Goal: Share content

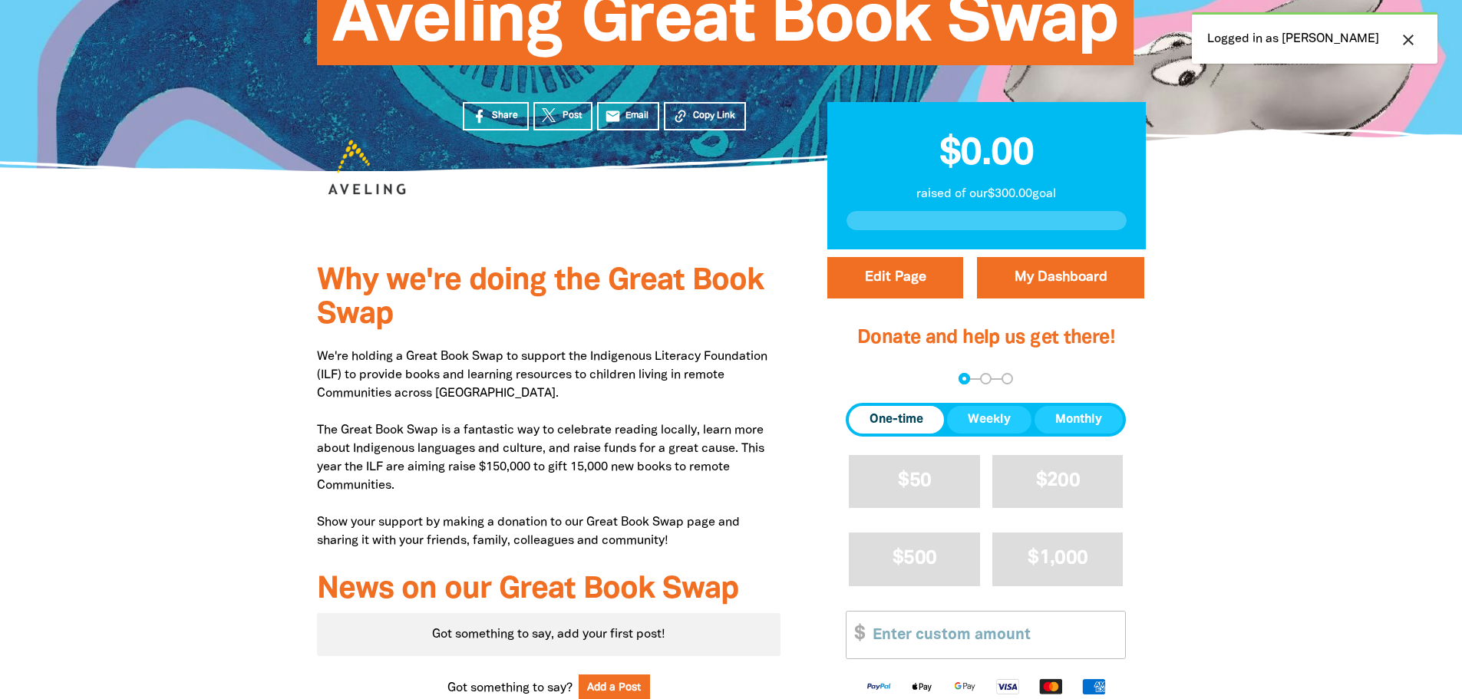
scroll to position [210, 0]
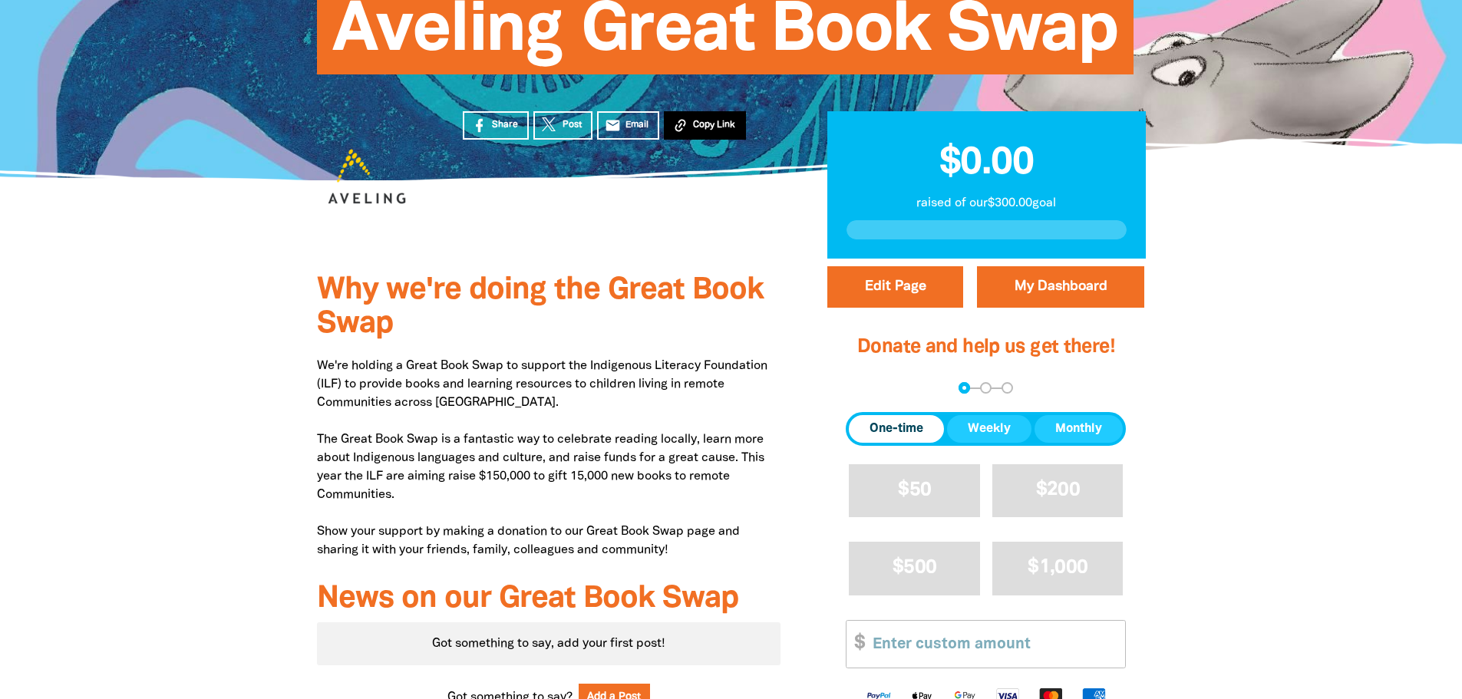
click at [725, 129] on span "Copy Link" at bounding box center [714, 125] width 42 height 14
click at [488, 567] on div "Why we're doing the Great Book Swap We're holding a Great Book Swap to support …" at bounding box center [549, 555] width 510 height 592
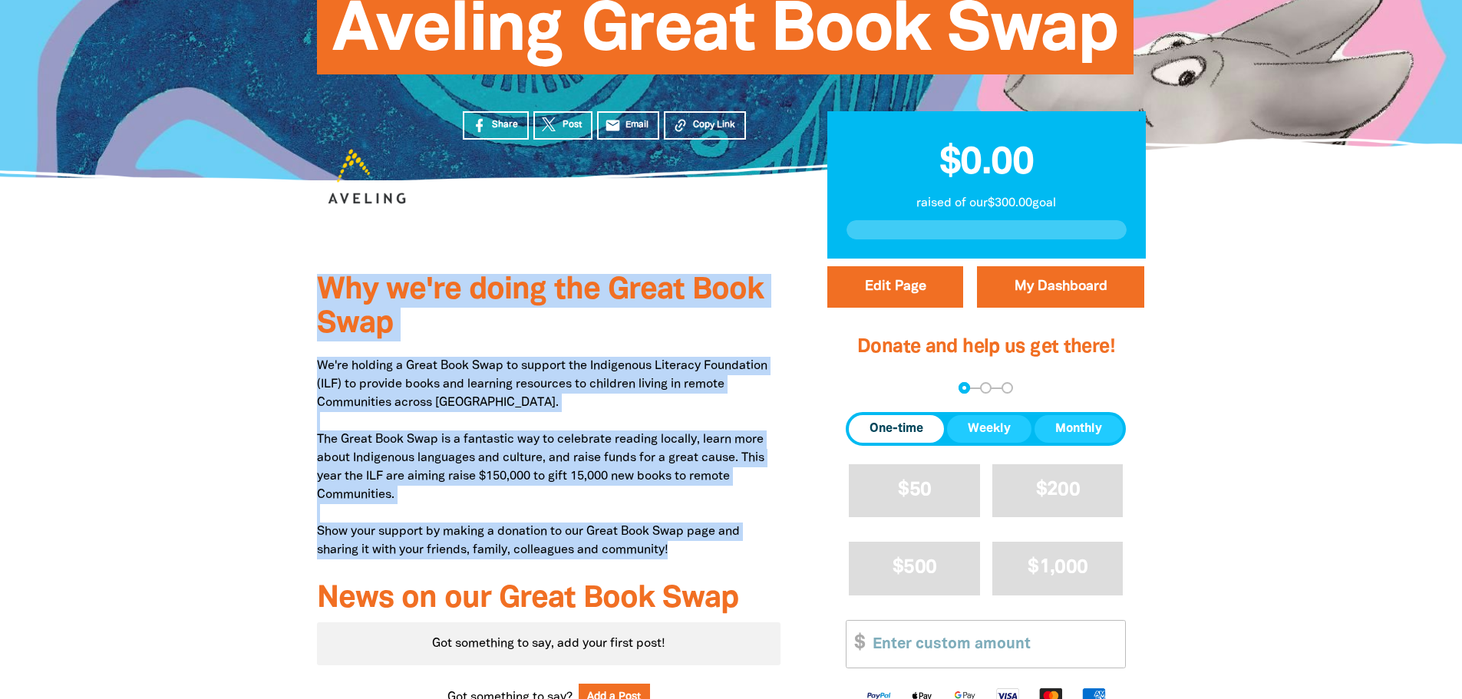
drag, startPoint x: 679, startPoint y: 553, endPoint x: 298, endPoint y: 286, distance: 466.1
click at [298, 286] on div "Why we're doing the Great Book Swap We're holding a Great Book Swap to support …" at bounding box center [549, 555] width 510 height 592
click at [660, 502] on p "We're holding a Great Book Swap to support the Indigenous Literacy Foundation (…" at bounding box center [549, 458] width 464 height 203
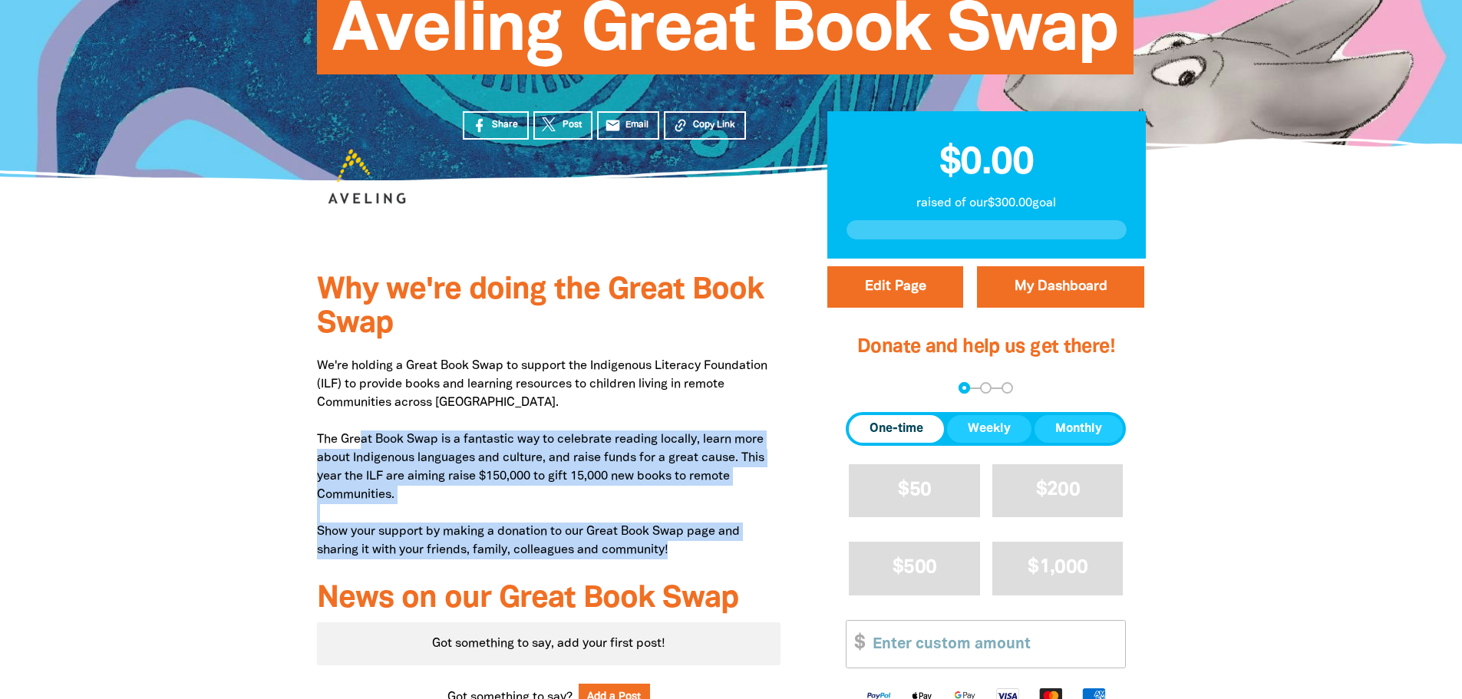
drag, startPoint x: 685, startPoint y: 550, endPoint x: 365, endPoint y: 426, distance: 343.1
click at [364, 427] on p "We're holding a Great Book Swap to support the Indigenous Literacy Foundation (…" at bounding box center [549, 458] width 464 height 203
click at [368, 424] on p "We're holding a Great Book Swap to support the Indigenous Literacy Foundation (…" at bounding box center [549, 458] width 464 height 203
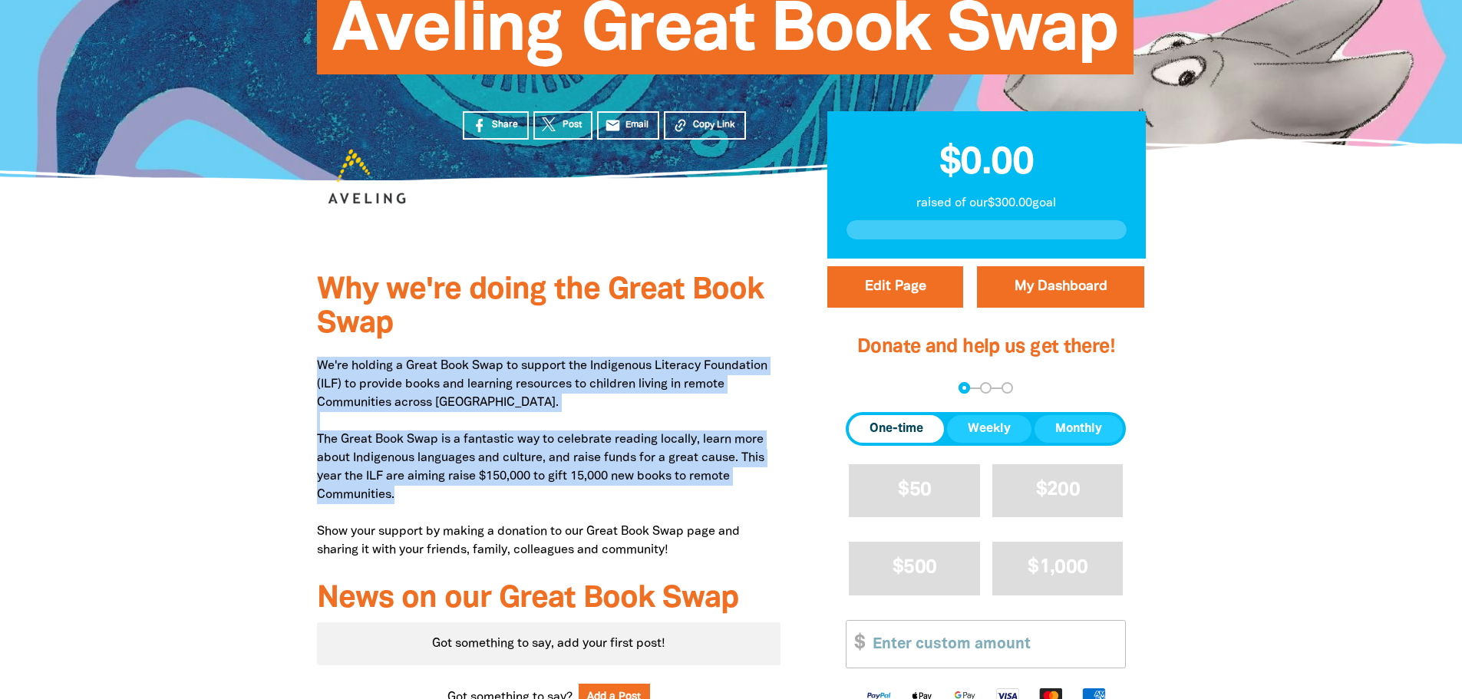
drag, startPoint x: 312, startPoint y: 367, endPoint x: 657, endPoint y: 501, distance: 370.6
click at [657, 501] on div "Why we're doing the Great Book Swap We're holding a Great Book Swap to support …" at bounding box center [549, 555] width 510 height 592
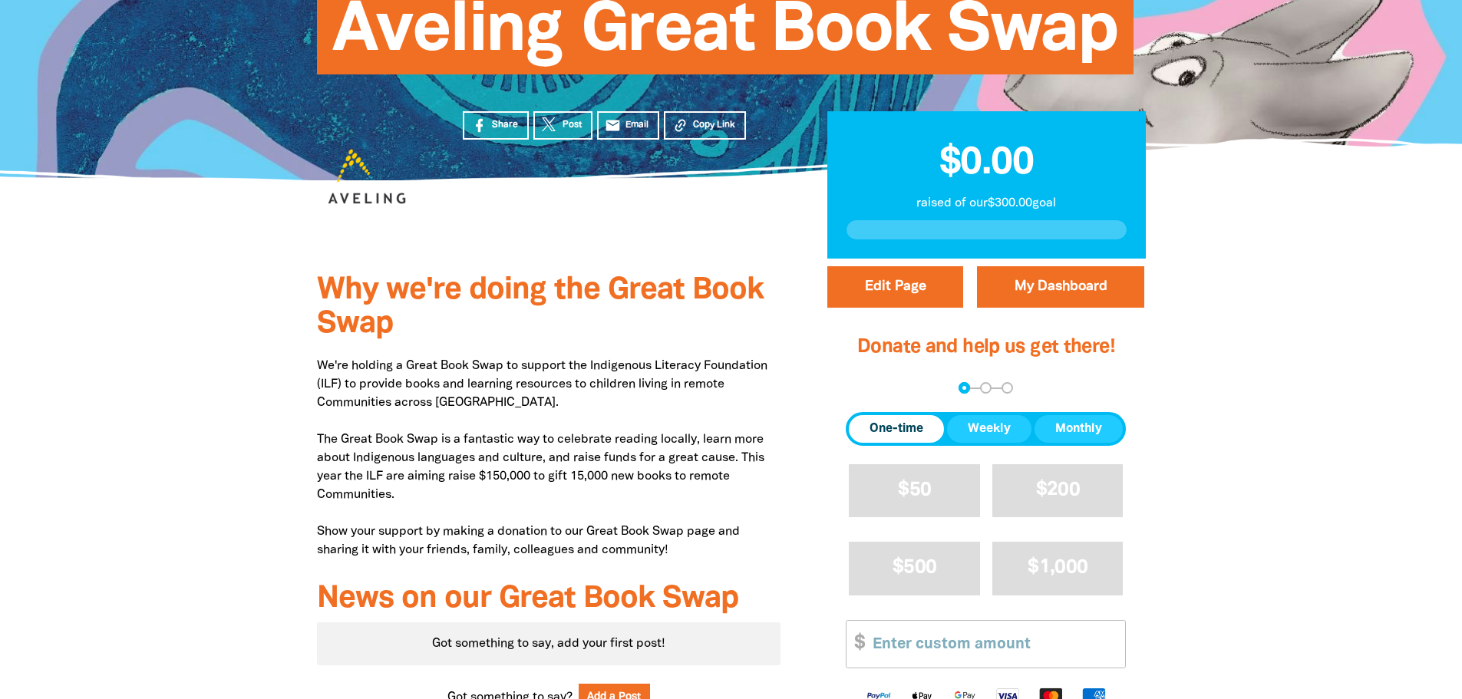
click at [678, 543] on p "We're holding a Great Book Swap to support the Indigenous Literacy Foundation (…" at bounding box center [549, 458] width 464 height 203
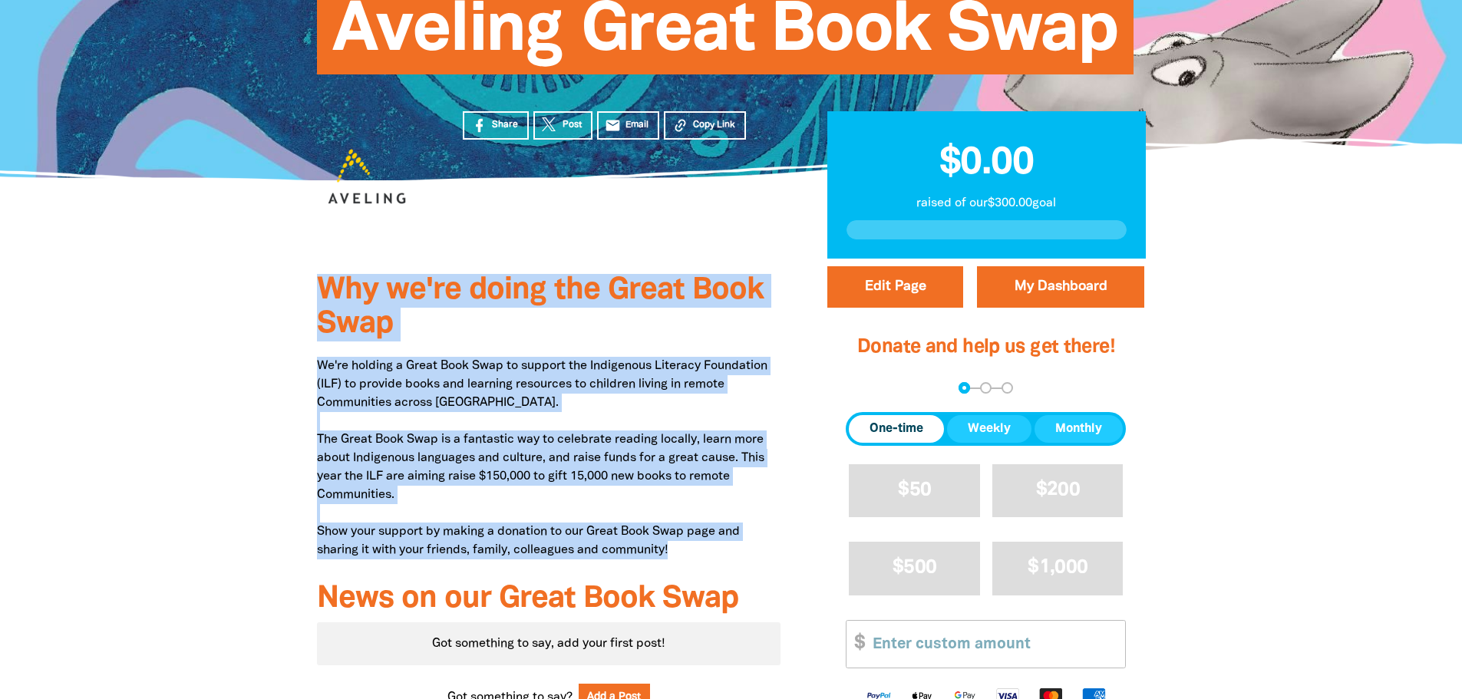
drag, startPoint x: 687, startPoint y: 554, endPoint x: 310, endPoint y: 295, distance: 457.1
click at [310, 295] on div "Why we're doing the Great Book Swap We're holding a Great Book Swap to support …" at bounding box center [549, 555] width 510 height 592
click at [639, 538] on p "We're holding a Great Book Swap to support the Indigenous Literacy Foundation (…" at bounding box center [549, 458] width 464 height 203
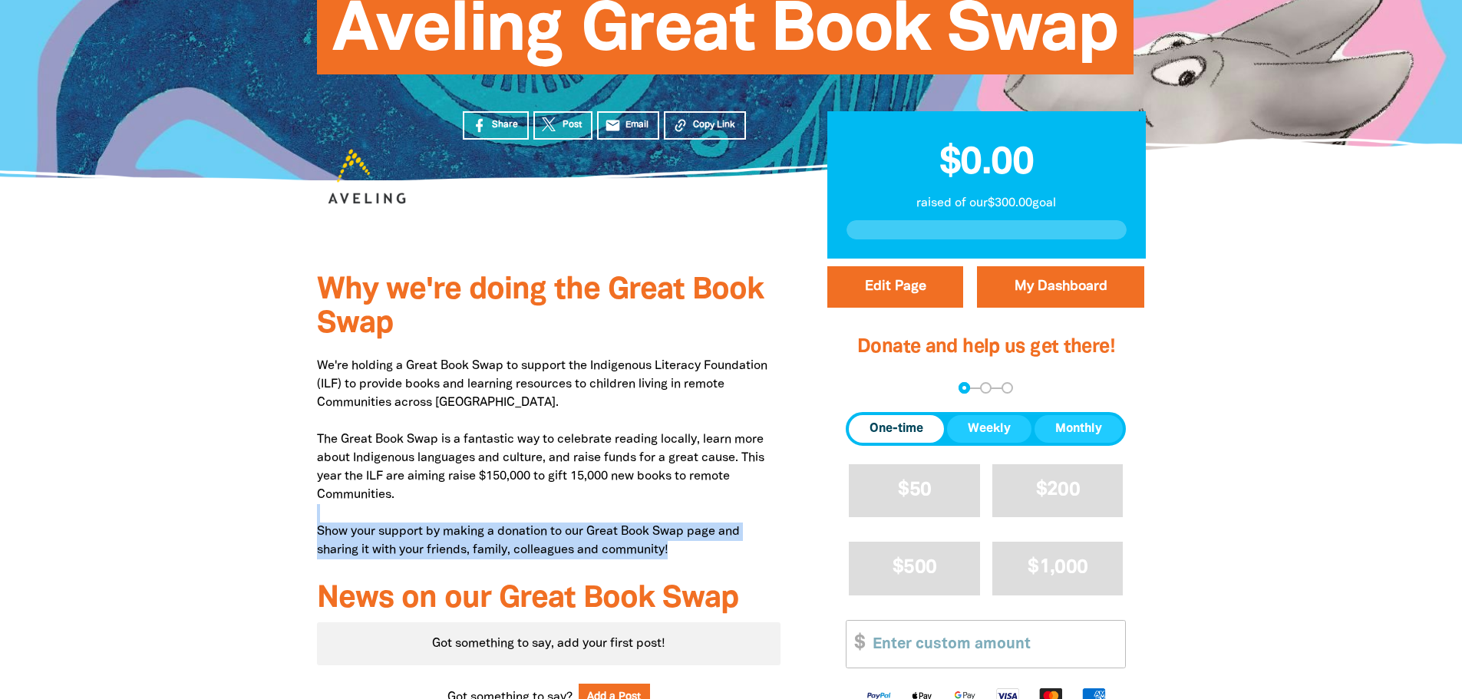
drag, startPoint x: 676, startPoint y: 543, endPoint x: 616, endPoint y: 509, distance: 69.1
click at [619, 510] on p "We're holding a Great Book Swap to support the Indigenous Literacy Foundation (…" at bounding box center [549, 458] width 464 height 203
